Goal: Task Accomplishment & Management: Manage account settings

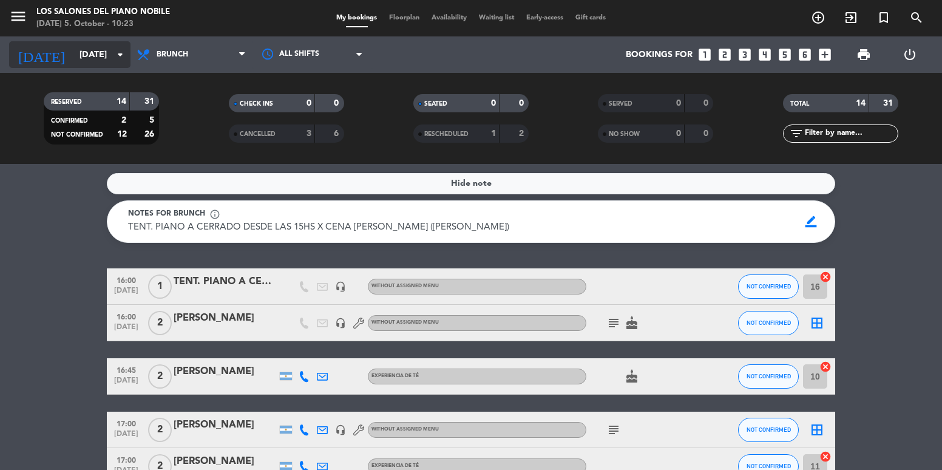
click at [112, 58] on input "[DATE]" at bounding box center [130, 55] width 115 height 22
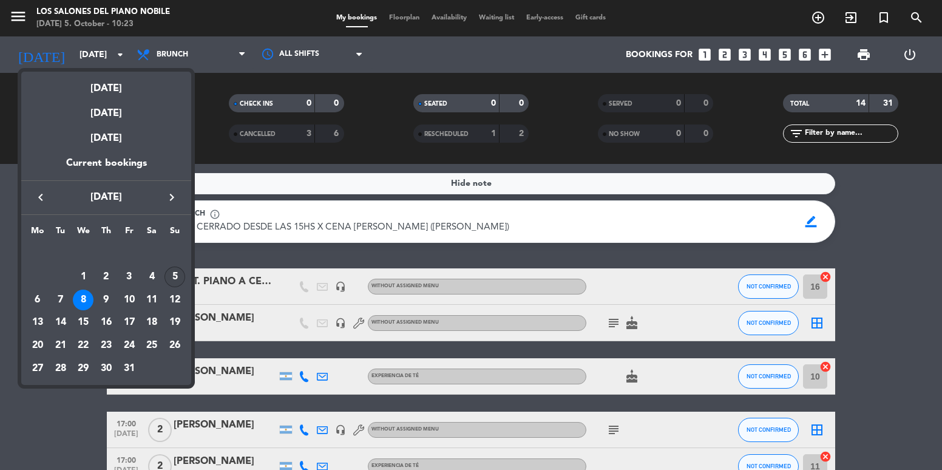
click at [175, 274] on div "5" at bounding box center [174, 276] width 21 height 21
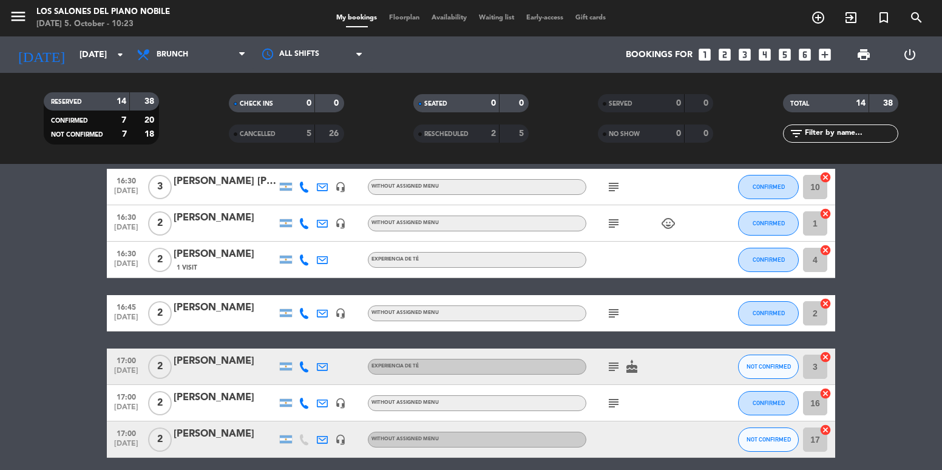
scroll to position [405, 0]
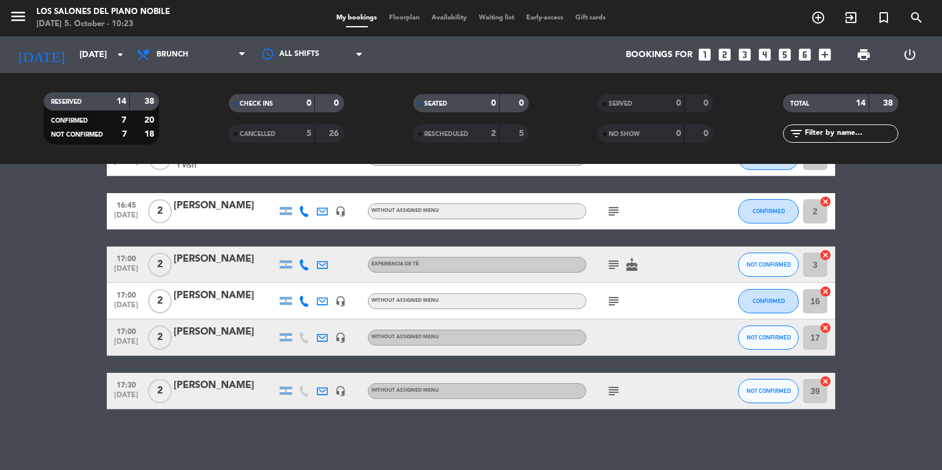
drag, startPoint x: 120, startPoint y: 216, endPoint x: 244, endPoint y: 414, distance: 233.4
click at [244, 414] on div "No notes for this service. Click to add one 16:00 [DATE] 4 [PERSON_NAME] headse…" at bounding box center [471, 317] width 942 height 306
drag, startPoint x: 239, startPoint y: 414, endPoint x: 229, endPoint y: 409, distance: 11.1
click at [236, 415] on div "No notes for this service. Click to add one 16:00 [DATE] 4 [PERSON_NAME] headse…" at bounding box center [471, 317] width 942 height 306
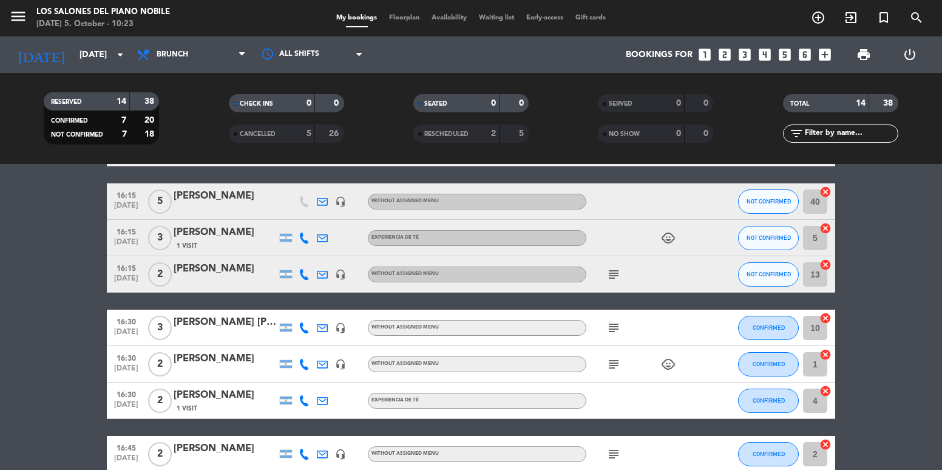
scroll to position [0, 0]
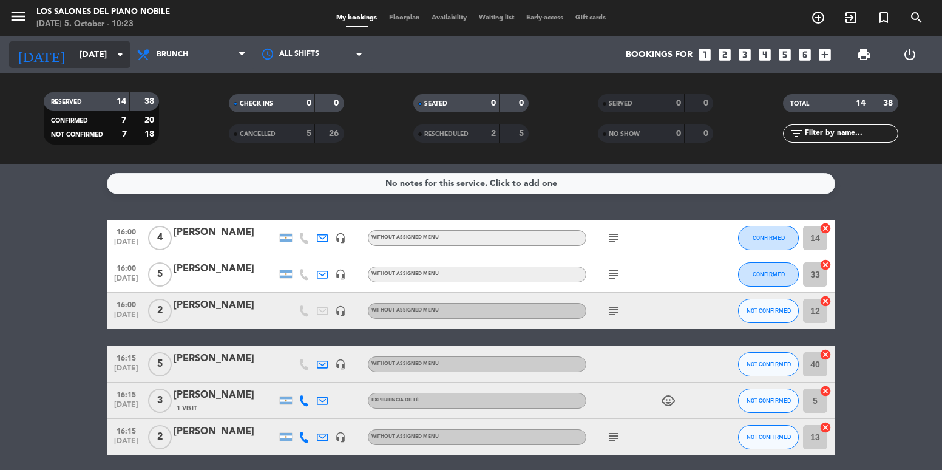
click at [81, 55] on input "[DATE]" at bounding box center [130, 55] width 115 height 22
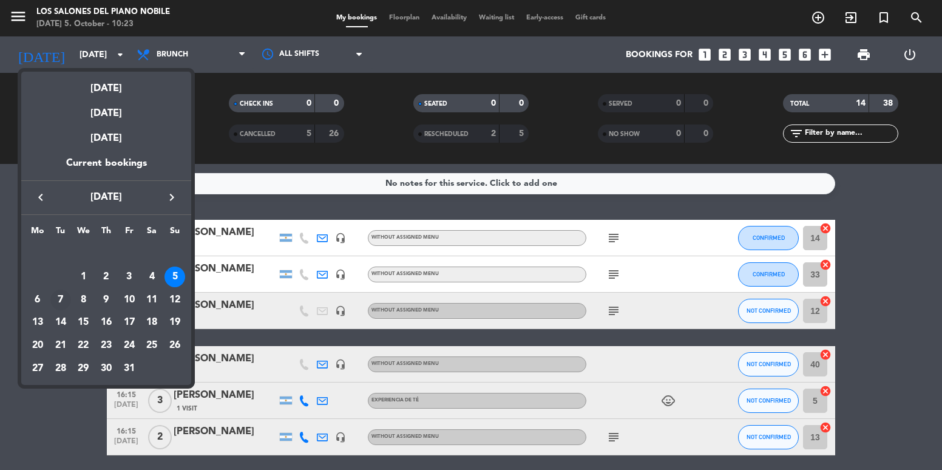
click at [54, 299] on div "7" at bounding box center [60, 299] width 21 height 21
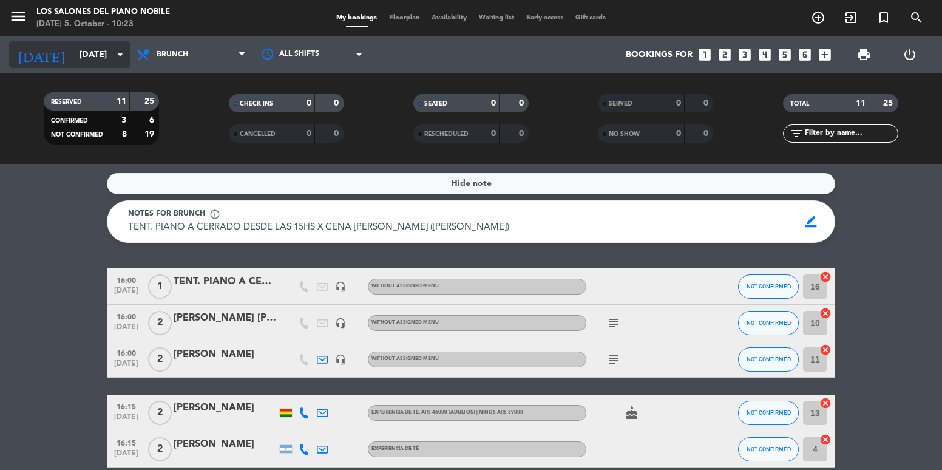
click at [93, 55] on input "[DATE]" at bounding box center [130, 55] width 115 height 22
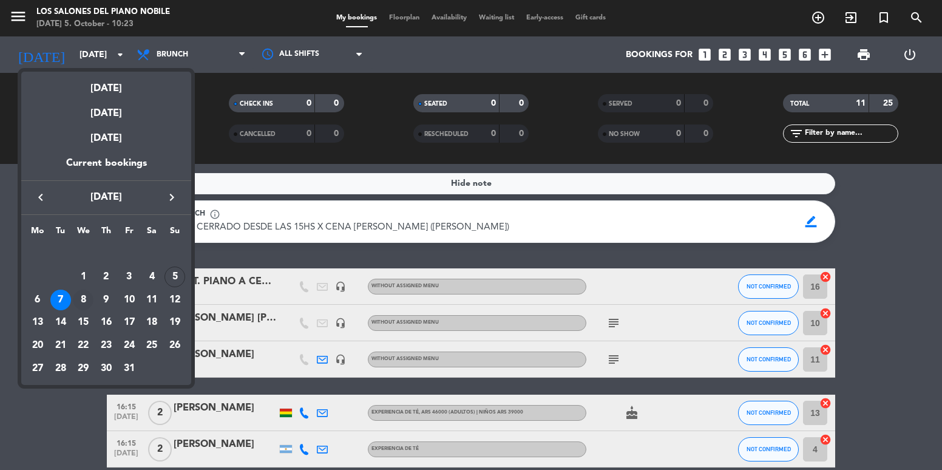
click at [80, 305] on div "8" at bounding box center [83, 299] width 21 height 21
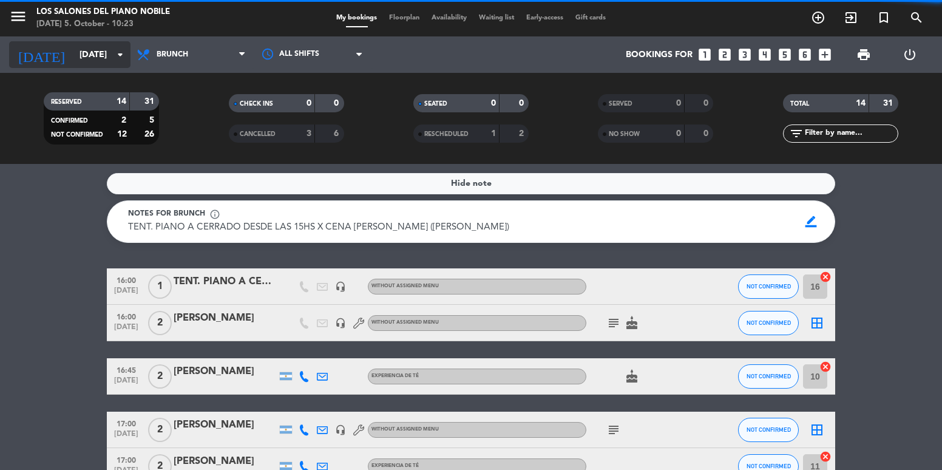
click at [73, 55] on input "[DATE]" at bounding box center [130, 55] width 115 height 22
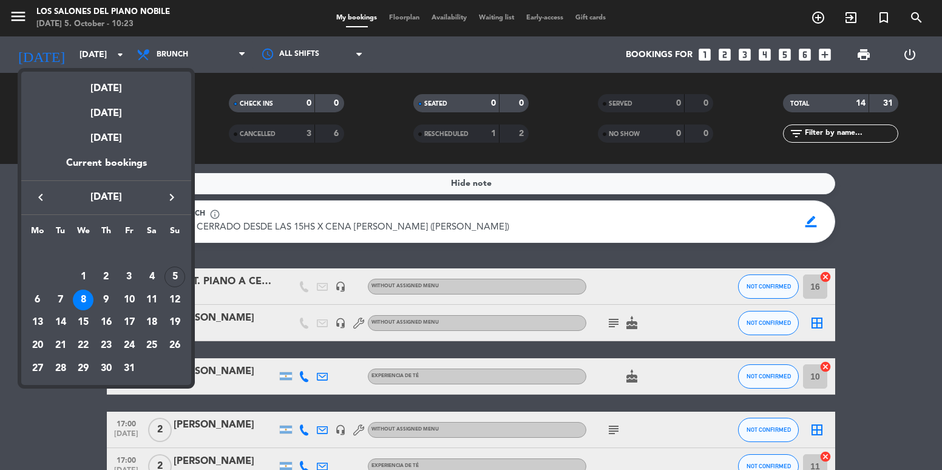
drag, startPoint x: 57, startPoint y: 291, endPoint x: 117, endPoint y: 263, distance: 65.7
click at [57, 291] on div "7" at bounding box center [60, 299] width 21 height 21
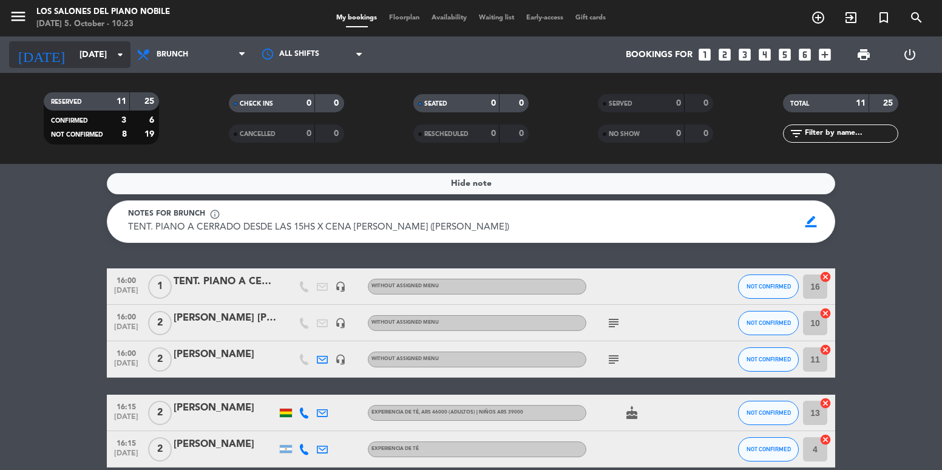
click at [83, 66] on div "[DATE] [DATE] arrow_drop_down" at bounding box center [69, 54] width 121 height 27
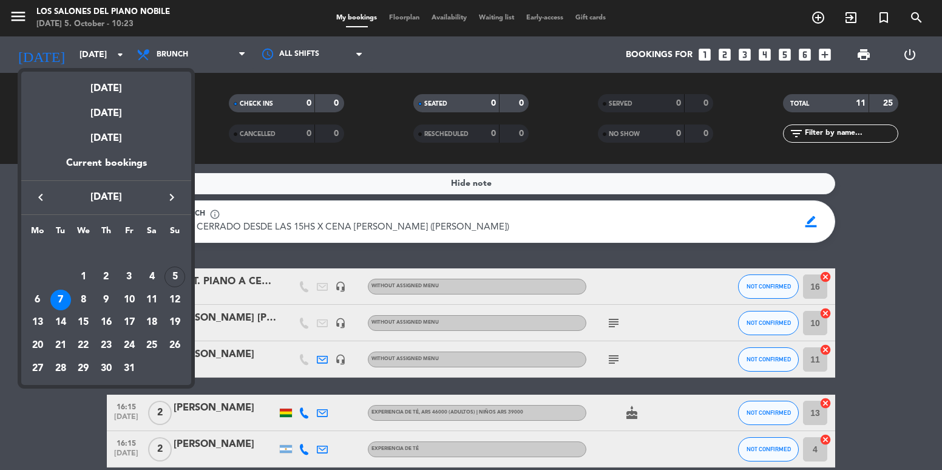
drag, startPoint x: 64, startPoint y: 422, endPoint x: 170, endPoint y: 330, distance: 140.7
click at [63, 422] on div at bounding box center [471, 235] width 942 height 470
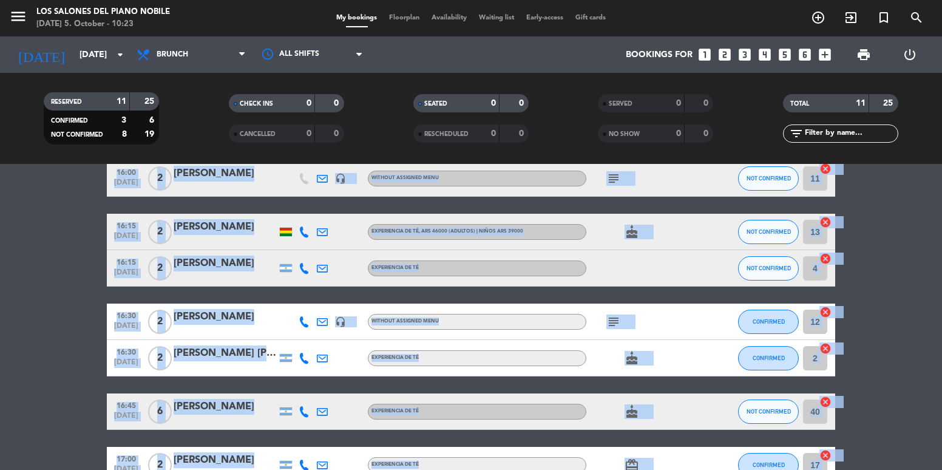
scroll to position [345, 0]
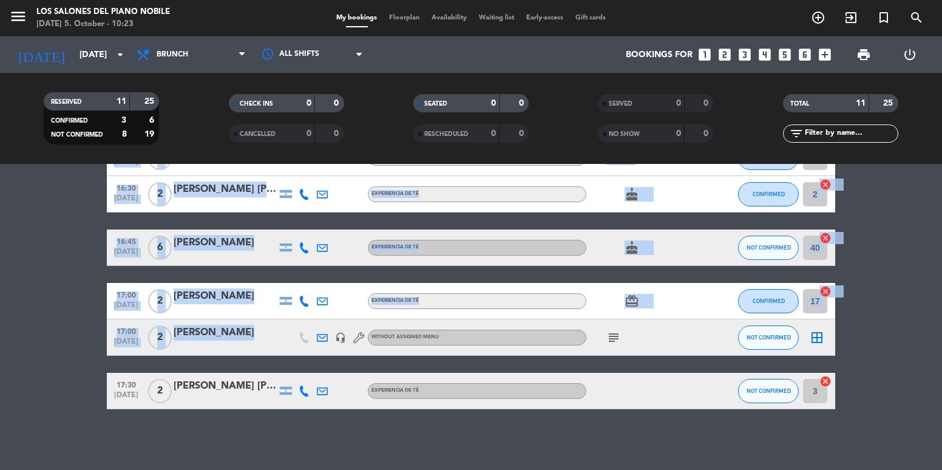
drag, startPoint x: 143, startPoint y: 260, endPoint x: 309, endPoint y: 430, distance: 236.9
click at [309, 430] on div "Hide note Notes for brunch info_outline TENT. PIANO A CERRADO DESDE LAS 15HS X …" at bounding box center [471, 317] width 942 height 306
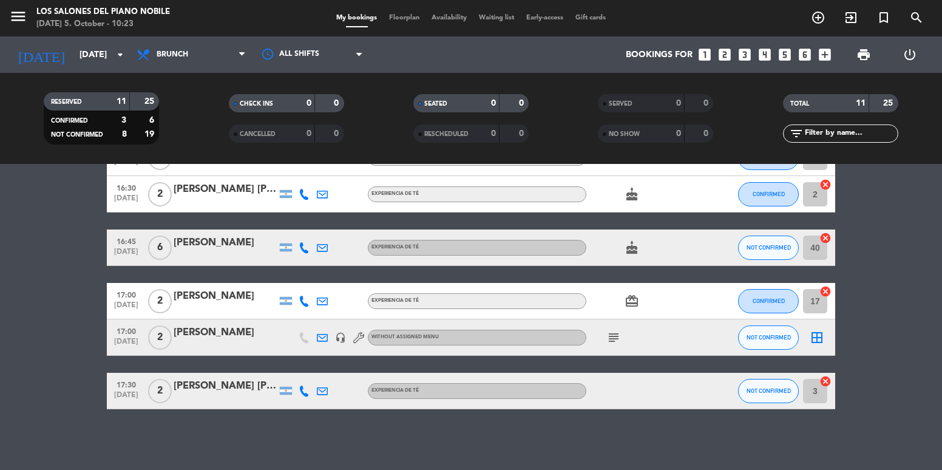
click at [305, 431] on div "Hide note Notes for brunch info_outline TENT. PIANO A CERRADO DESDE LAS 15HS X …" at bounding box center [471, 317] width 942 height 306
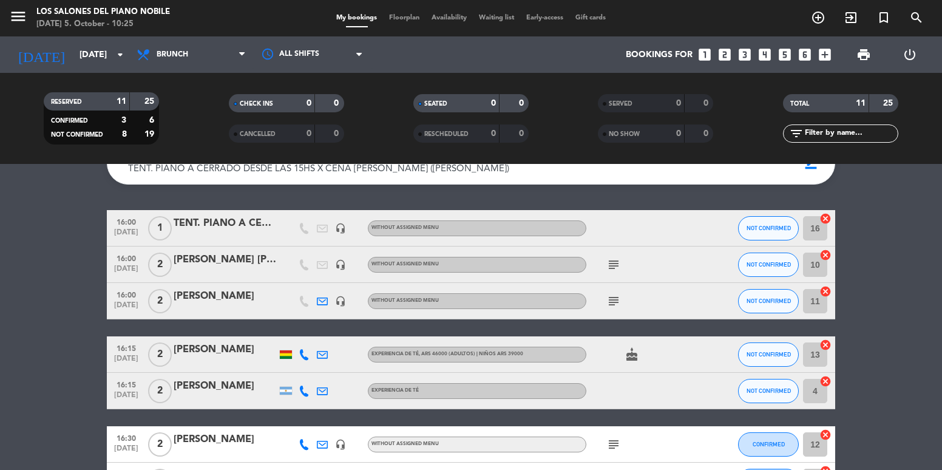
scroll to position [0, 0]
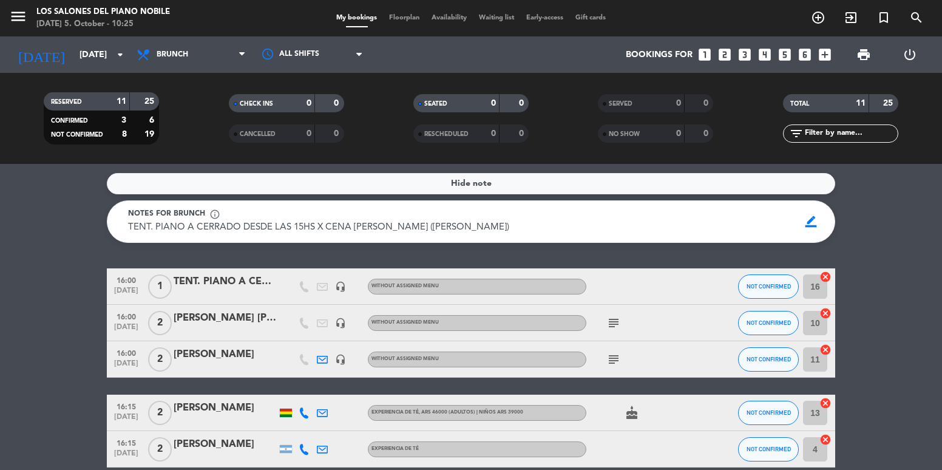
click at [308, 138] on div "0" at bounding box center [299, 134] width 24 height 14
click at [96, 53] on input "[DATE]" at bounding box center [130, 55] width 115 height 22
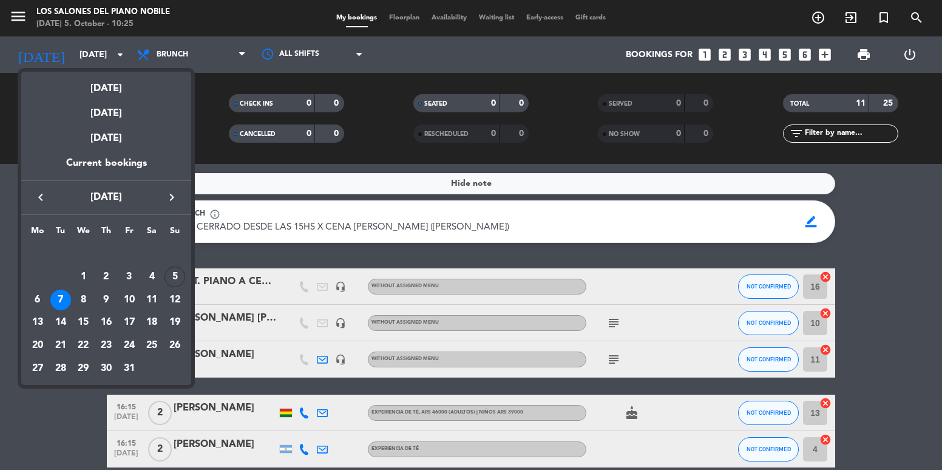
click at [100, 95] on div "[DATE]" at bounding box center [106, 84] width 170 height 25
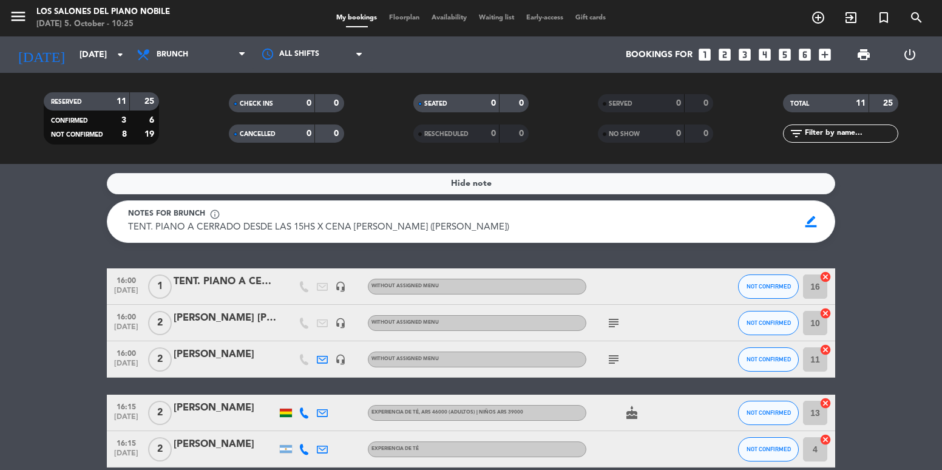
type input "[DATE]"
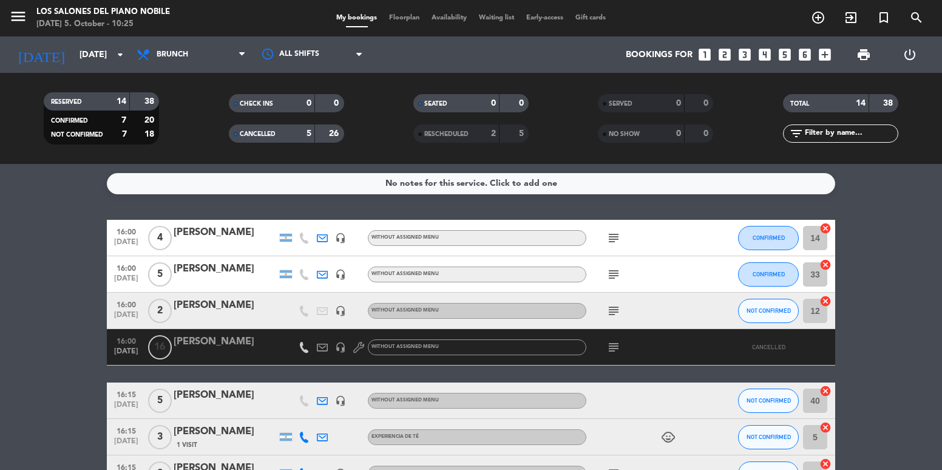
click at [246, 340] on div "[PERSON_NAME]" at bounding box center [225, 342] width 103 height 16
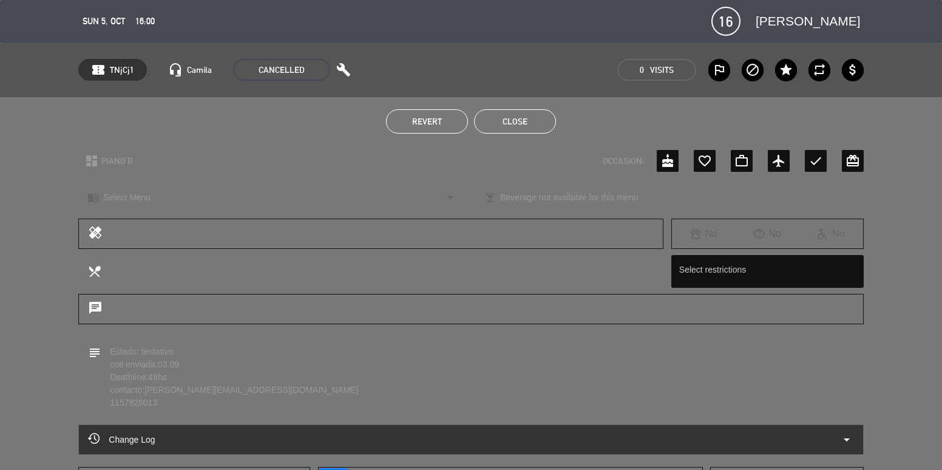
click at [259, 430] on div "Change Log arrow_drop_down" at bounding box center [470, 439] width 785 height 30
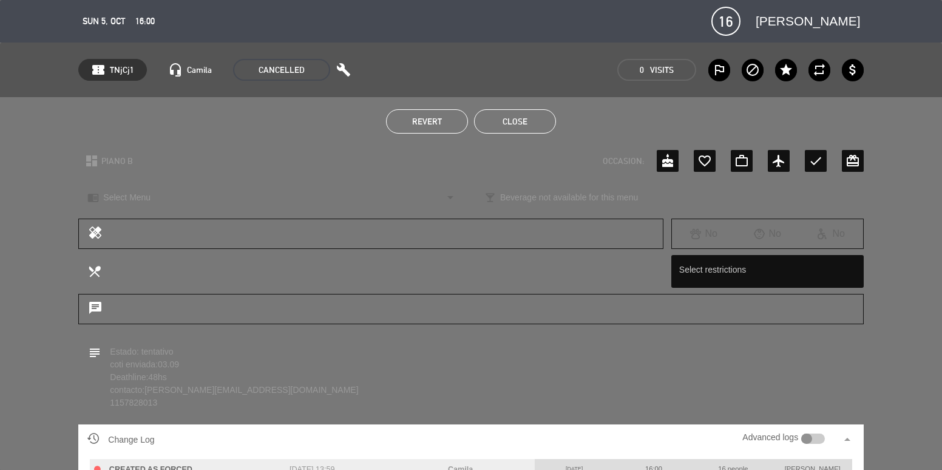
click at [519, 114] on button "Close" at bounding box center [515, 121] width 82 height 24
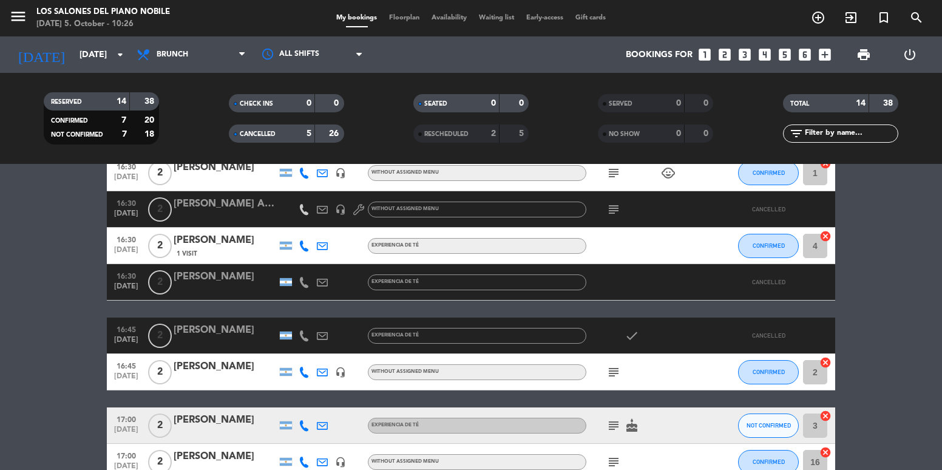
scroll to position [362, 0]
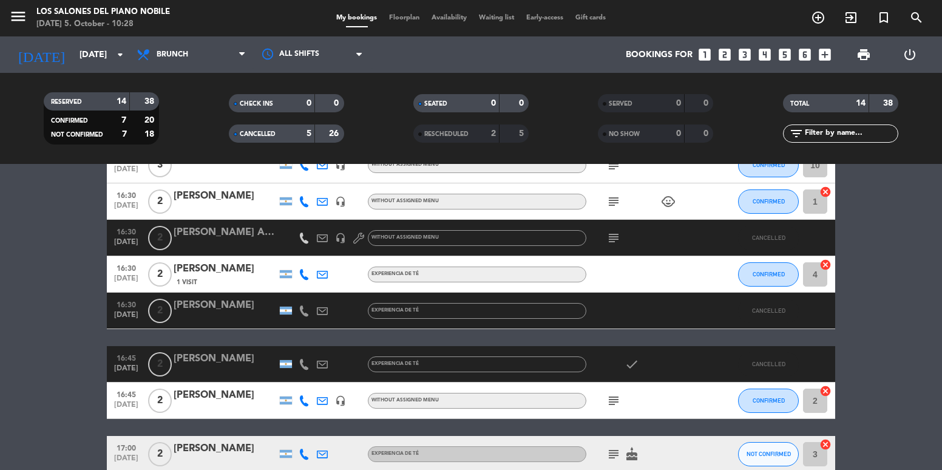
drag, startPoint x: 278, startPoint y: 232, endPoint x: 269, endPoint y: 232, distance: 9.1
click at [275, 232] on div "16:30 [DATE] 2 [PERSON_NAME] Azul de los [PERSON_NAME] headset_mic Without assi…" at bounding box center [471, 238] width 728 height 36
click at [263, 232] on div "[PERSON_NAME] Azul de los [PERSON_NAME]" at bounding box center [225, 233] width 103 height 16
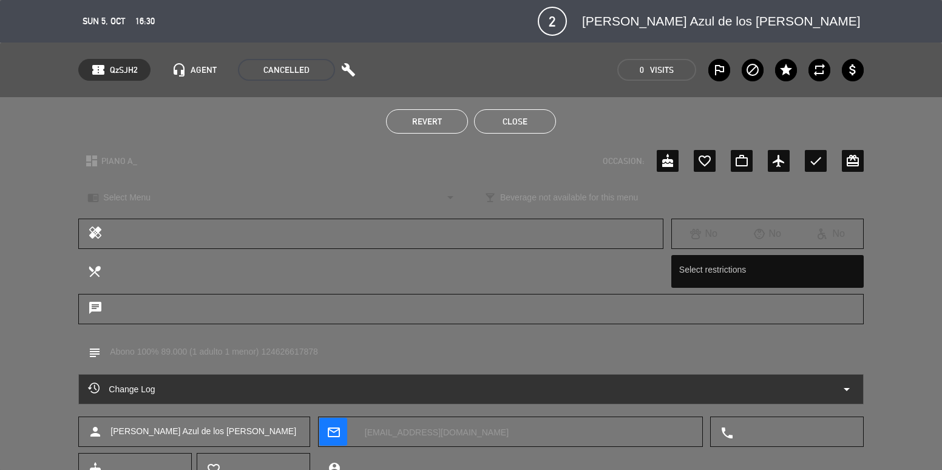
click at [377, 378] on div "Change Log arrow_drop_down" at bounding box center [470, 389] width 785 height 30
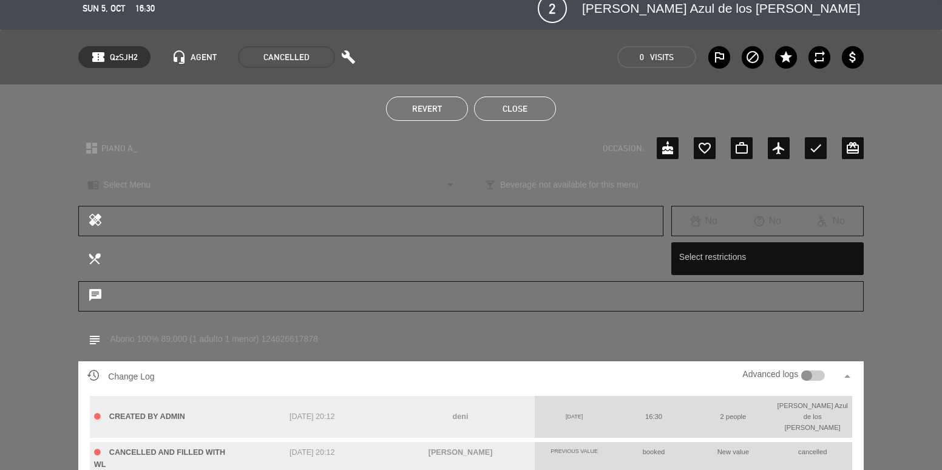
scroll to position [0, 0]
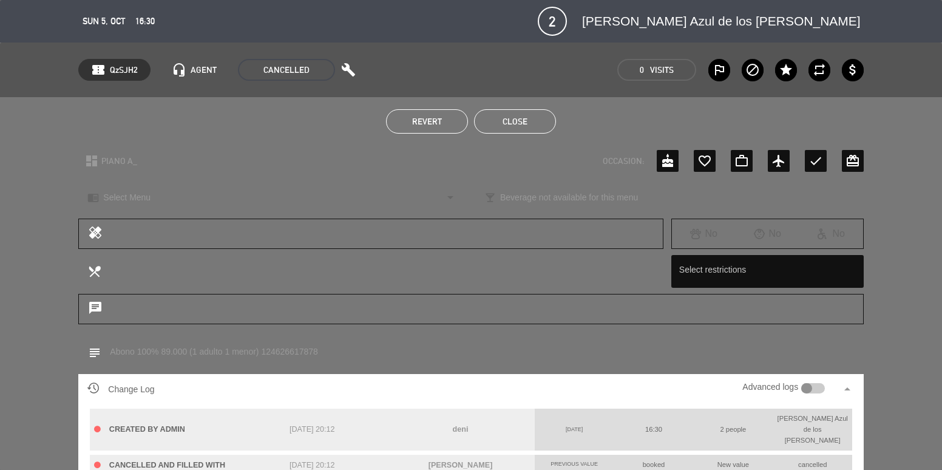
click at [521, 120] on button "Close" at bounding box center [515, 121] width 82 height 24
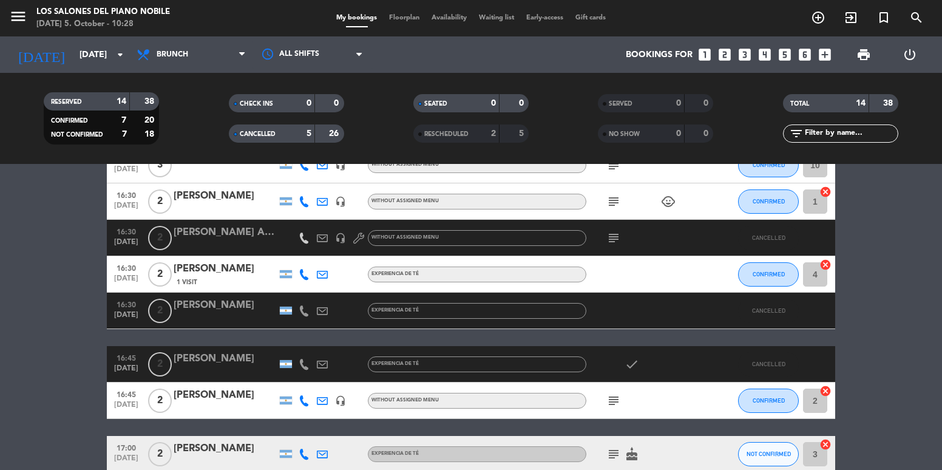
click at [240, 234] on div "[PERSON_NAME] Azul de los [PERSON_NAME]" at bounding box center [225, 233] width 103 height 16
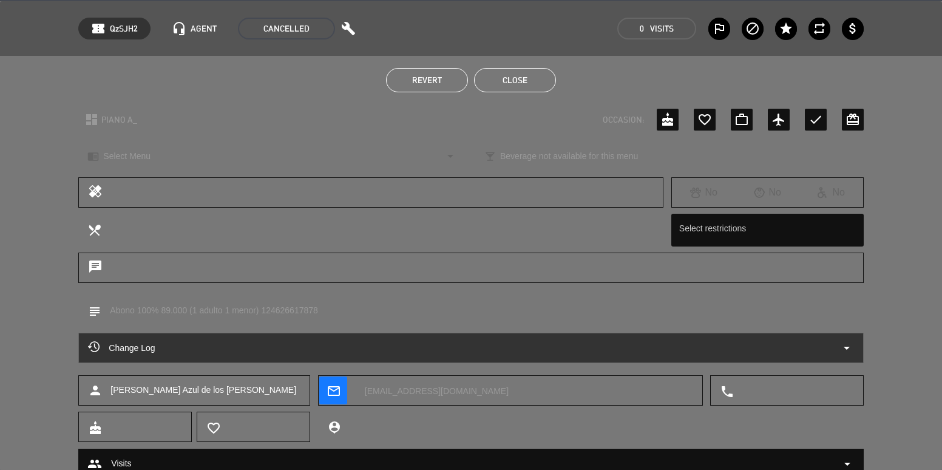
scroll to position [87, 0]
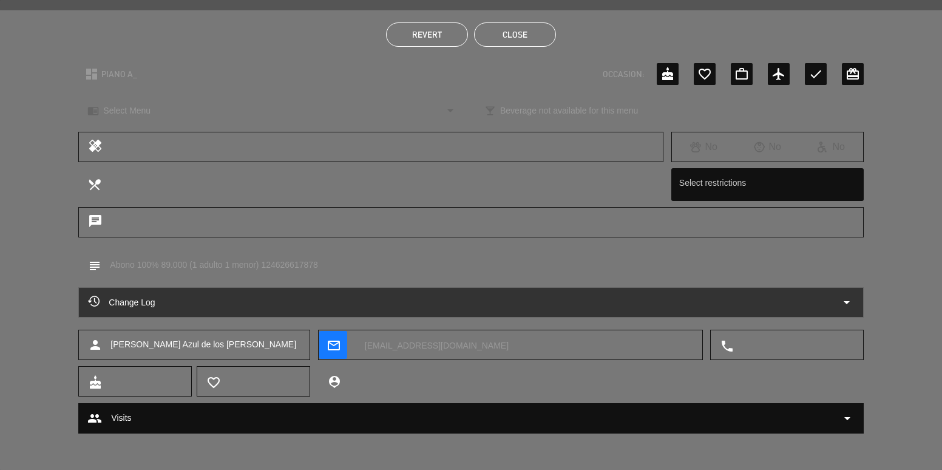
click at [381, 302] on div "Change Log arrow_drop_down" at bounding box center [470, 302] width 765 height 15
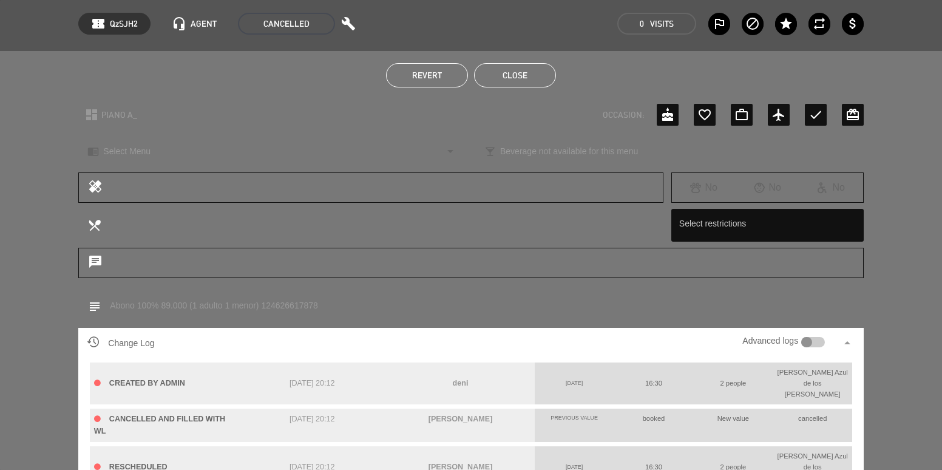
scroll to position [0, 0]
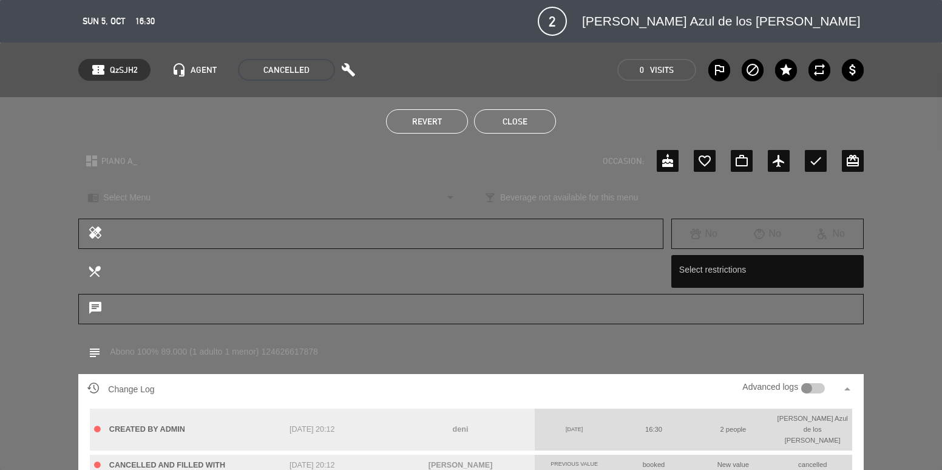
click at [514, 120] on button "Close" at bounding box center [515, 121] width 82 height 24
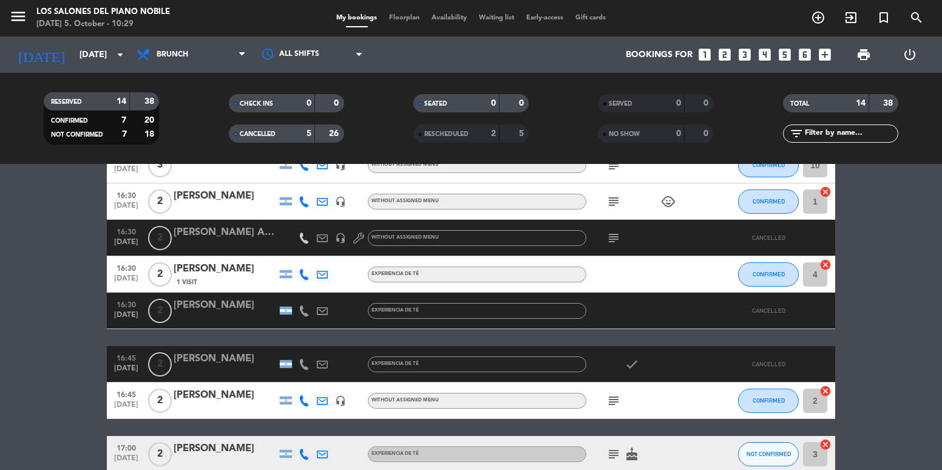
click at [227, 236] on div "[PERSON_NAME] Azul de los [PERSON_NAME]" at bounding box center [225, 233] width 103 height 16
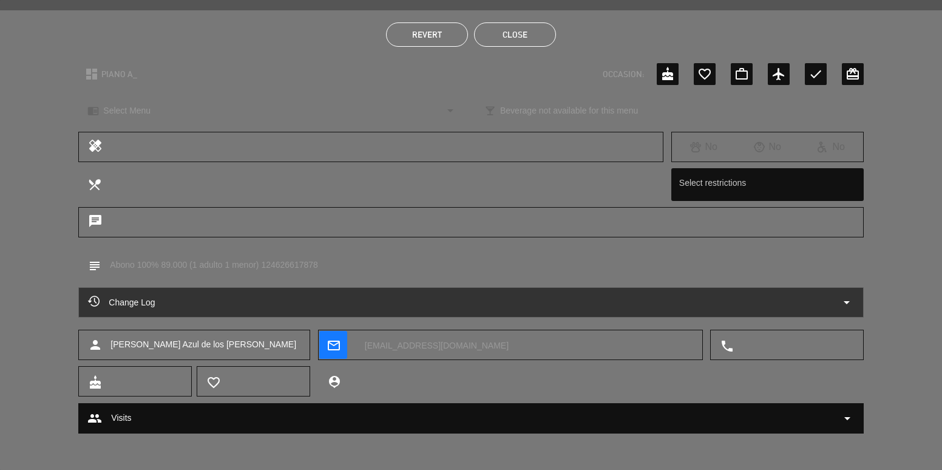
click at [303, 296] on div "Change Log arrow_drop_down" at bounding box center [470, 302] width 765 height 15
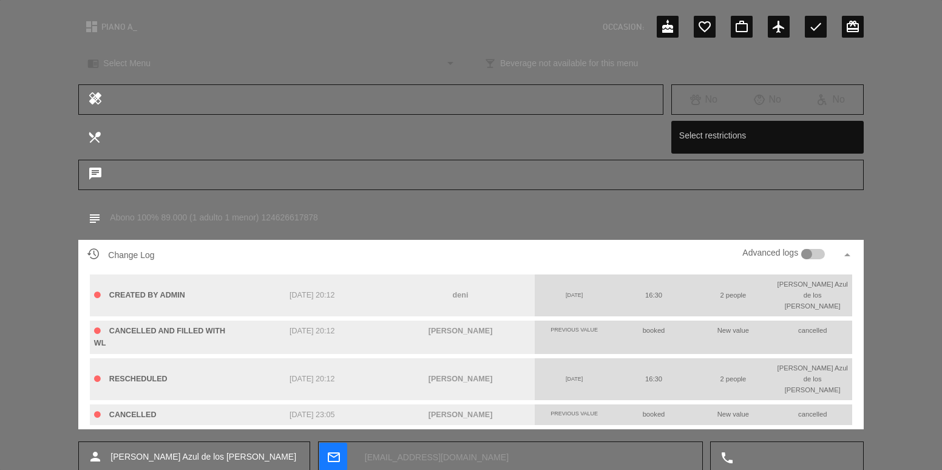
scroll to position [147, 0]
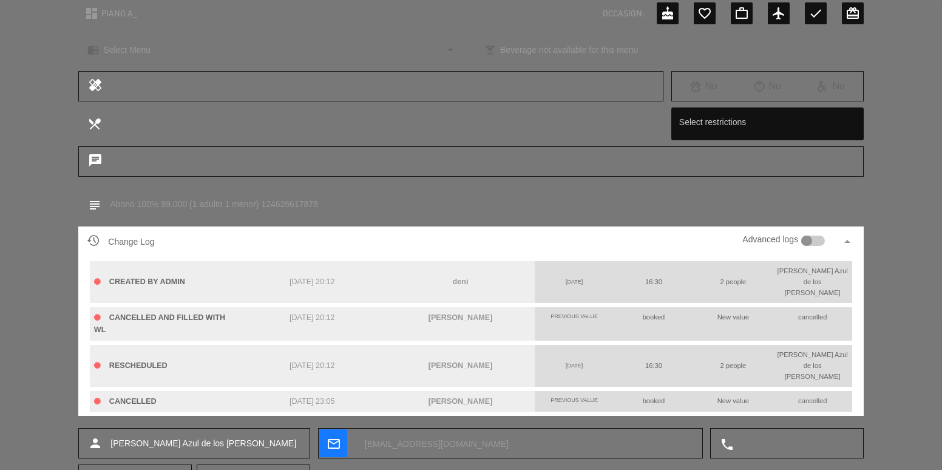
drag, startPoint x: 445, startPoint y: 379, endPoint x: 484, endPoint y: 380, distance: 38.8
click at [484, 391] on div "[PERSON_NAME]" at bounding box center [460, 401] width 148 height 21
click at [479, 397] on span "[PERSON_NAME]" at bounding box center [460, 401] width 64 height 8
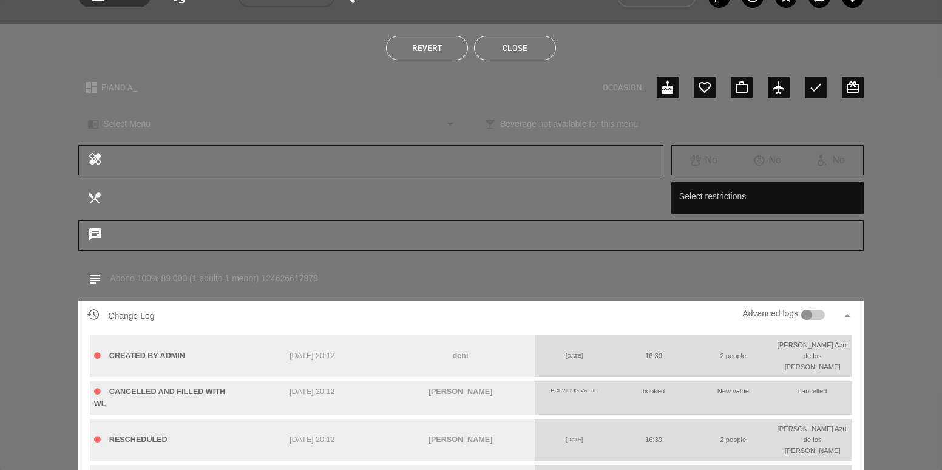
scroll to position [0, 0]
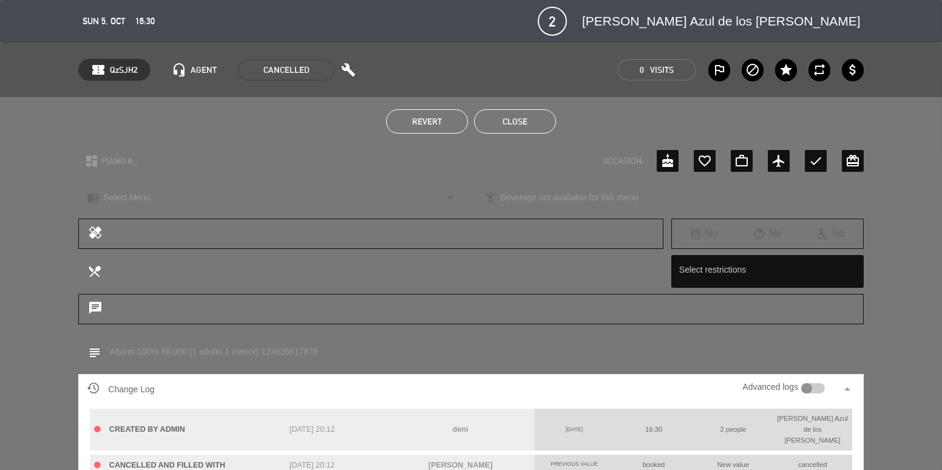
click at [496, 123] on button "Close" at bounding box center [515, 121] width 82 height 24
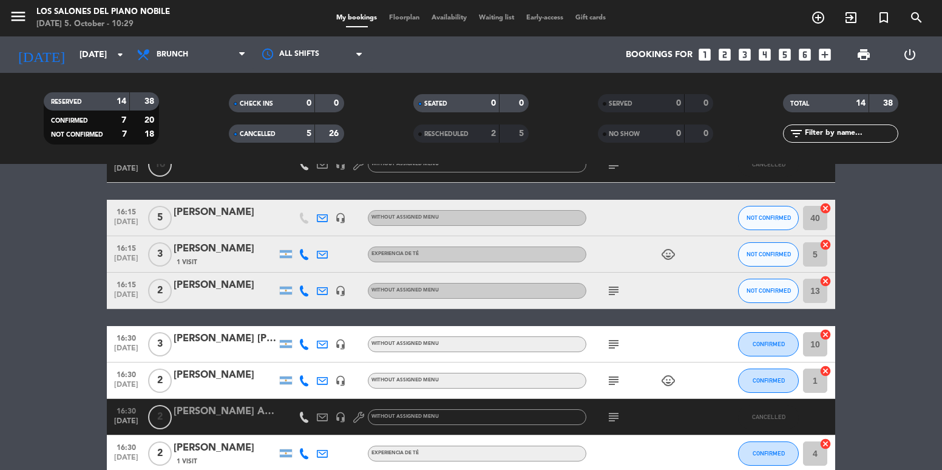
scroll to position [180, 0]
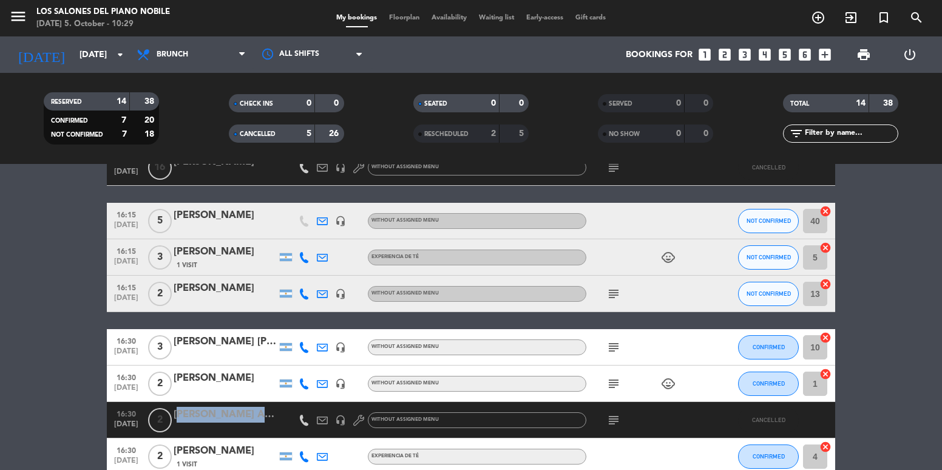
drag, startPoint x: 177, startPoint y: 414, endPoint x: 270, endPoint y: 417, distance: 92.9
click at [270, 417] on div "[PERSON_NAME] Azul de los [PERSON_NAME]" at bounding box center [225, 415] width 103 height 16
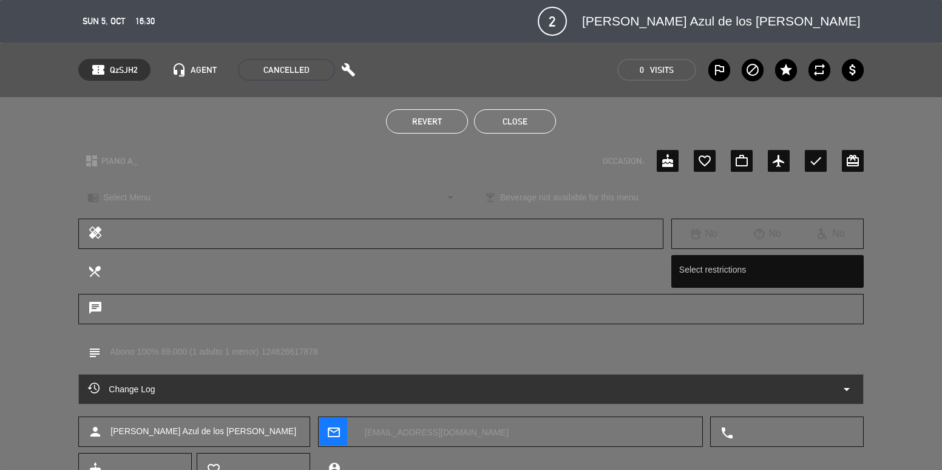
click at [510, 127] on button "Close" at bounding box center [515, 121] width 82 height 24
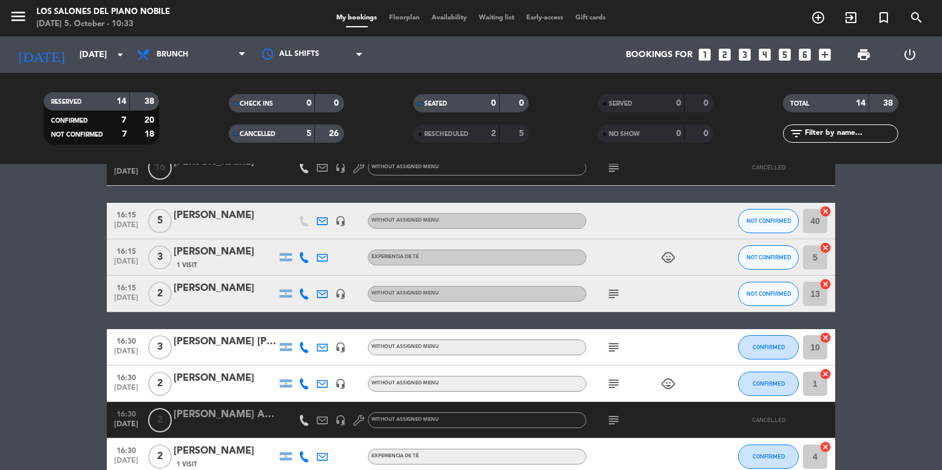
click at [206, 292] on div "[PERSON_NAME]" at bounding box center [225, 288] width 103 height 16
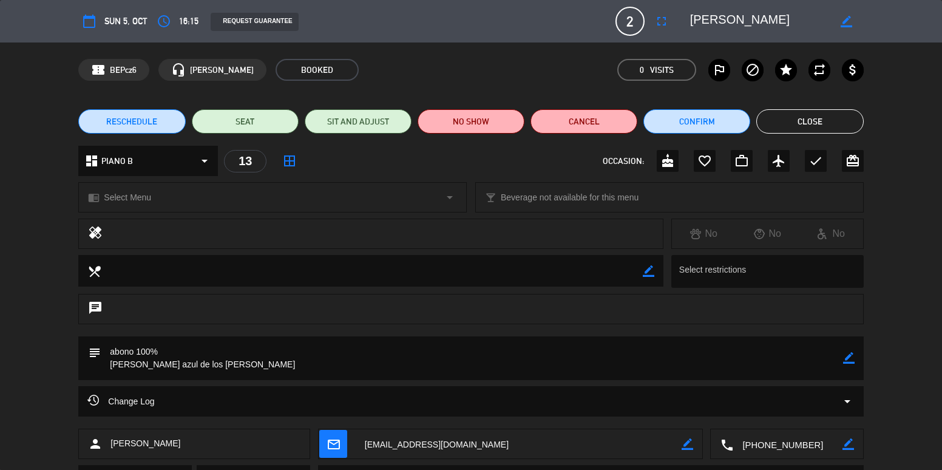
click at [769, 21] on textarea at bounding box center [759, 21] width 139 height 22
drag, startPoint x: 781, startPoint y: 22, endPoint x: 693, endPoint y: 5, distance: 89.6
click at [693, 5] on div "calendar_today Sun 5, Oct access_time 16:15 REQUEST GUARANTEE 2 [PERSON_NAME] f…" at bounding box center [471, 21] width 942 height 42
click at [789, 109] on button "Close" at bounding box center [809, 121] width 107 height 24
